Goal: Task Accomplishment & Management: Use online tool/utility

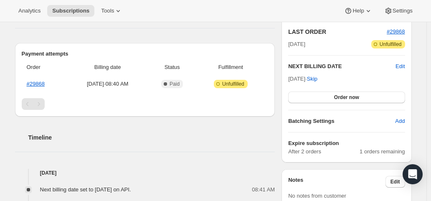
scroll to position [167, 0]
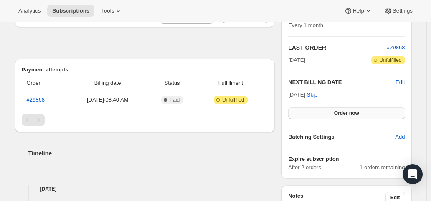
click at [325, 112] on button "Order now" at bounding box center [346, 113] width 117 height 12
click at [325, 112] on button "Click to confirm" at bounding box center [346, 113] width 117 height 12
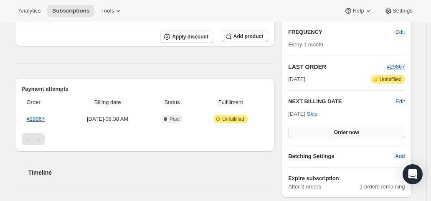
scroll to position [167, 0]
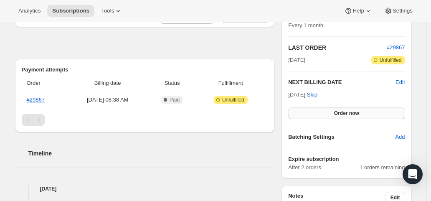
click at [365, 110] on button "Order now" at bounding box center [346, 113] width 117 height 12
click at [365, 110] on span "Click to confirm" at bounding box center [347, 113] width 38 height 7
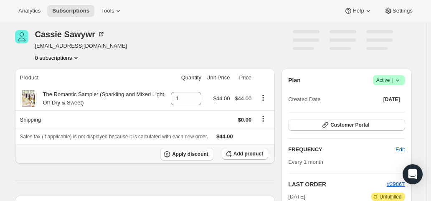
scroll to position [167, 0]
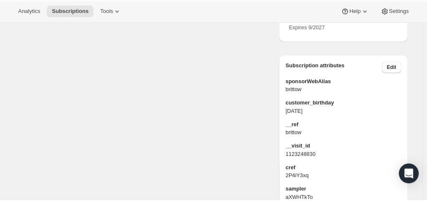
scroll to position [543, 0]
